Goal: Information Seeking & Learning: Learn about a topic

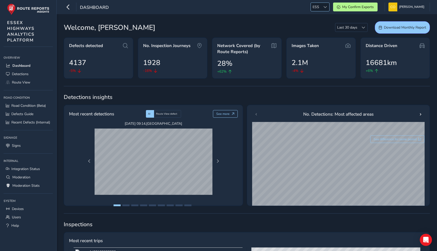
click at [315, 6] on span "ESS" at bounding box center [316, 7] width 10 height 8
click at [319, 39] on li "SCC" at bounding box center [326, 39] width 35 height 8
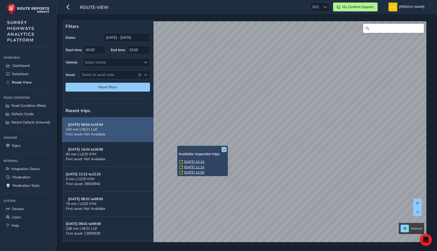
click at [117, 126] on button "[DATE] 06:54 to 10:54 240 min | RE21 LUF First asset: Not Available" at bounding box center [108, 129] width 92 height 25
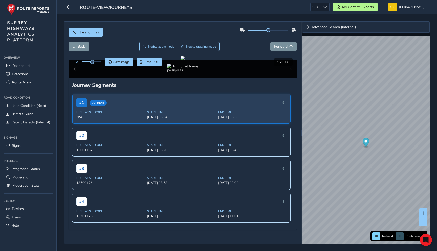
scroll to position [127, 0]
click at [200, 218] on span "[DATE] 09:35" at bounding box center [181, 216] width 68 height 5
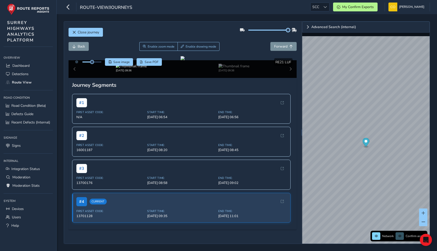
drag, startPoint x: 270, startPoint y: 30, endPoint x: 290, endPoint y: 29, distance: 20.0
click at [290, 29] on div at bounding box center [268, 30] width 57 height 8
click at [245, 42] on div "Back Enable zoom mode Enable drawing mode Forward" at bounding box center [183, 46] width 229 height 9
